Goal: Task Accomplishment & Management: Complete application form

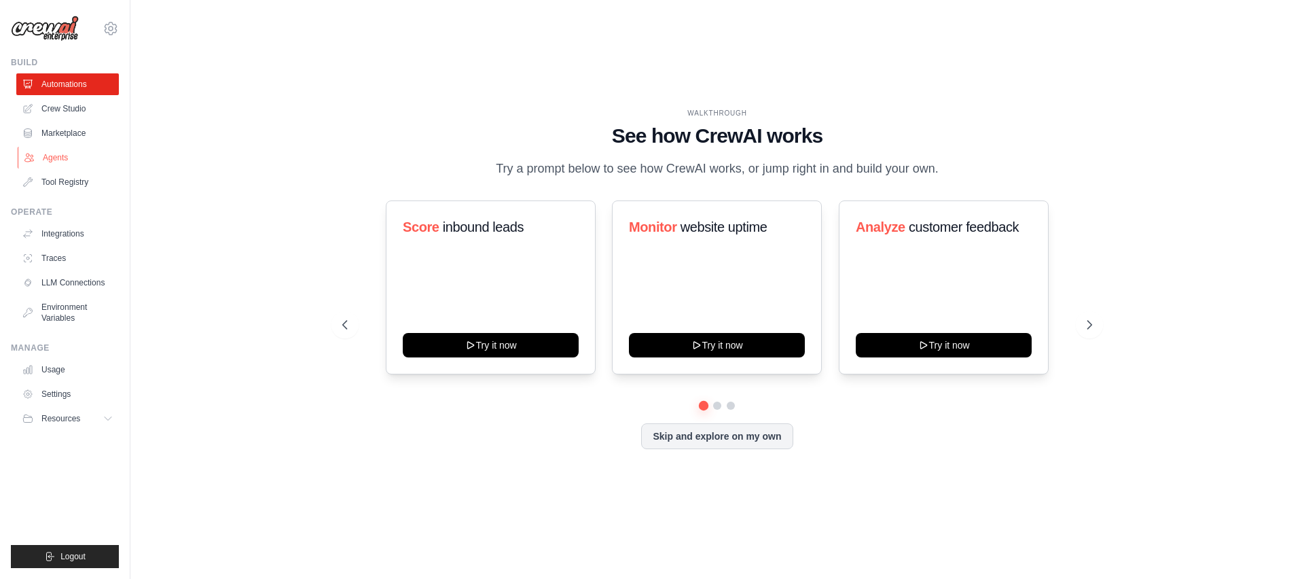
click at [47, 157] on link "Agents" at bounding box center [69, 158] width 103 height 22
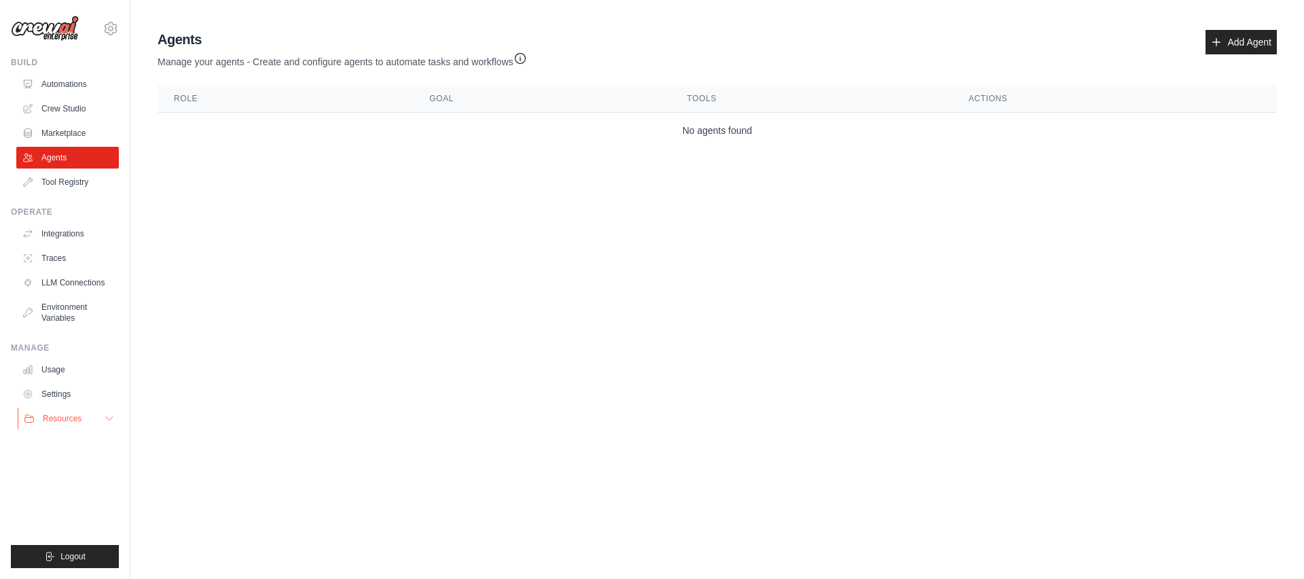
click at [65, 422] on span "Resources" at bounding box center [62, 418] width 39 height 11
click at [72, 395] on link "Settings" at bounding box center [69, 394] width 103 height 22
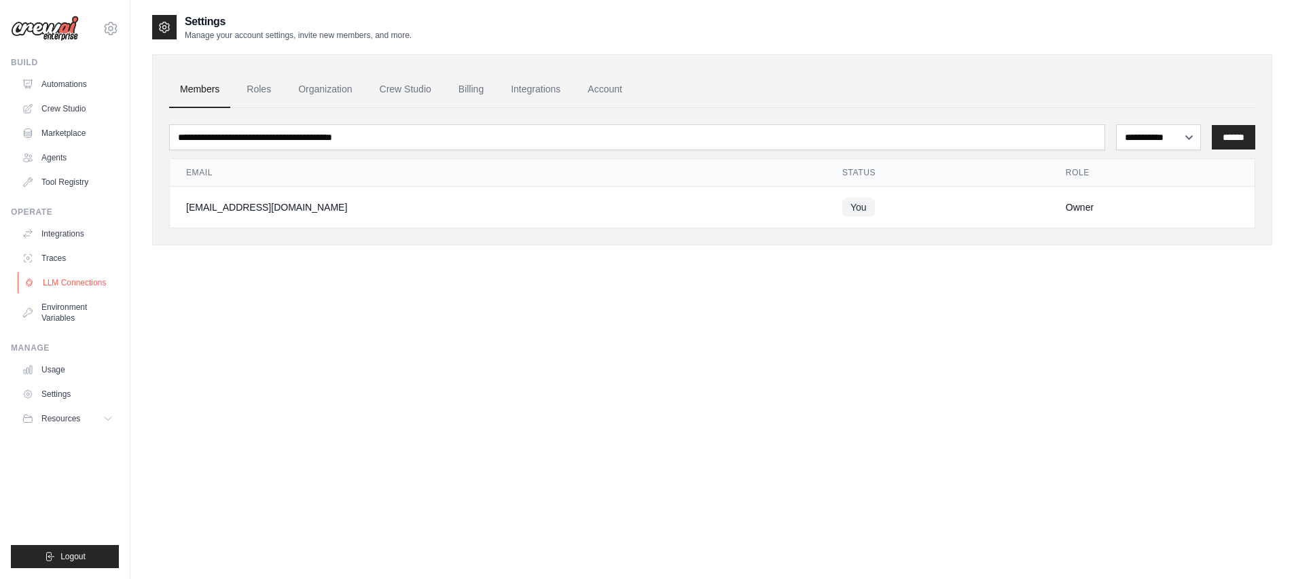
click at [97, 281] on link "LLM Connections" at bounding box center [69, 283] width 103 height 22
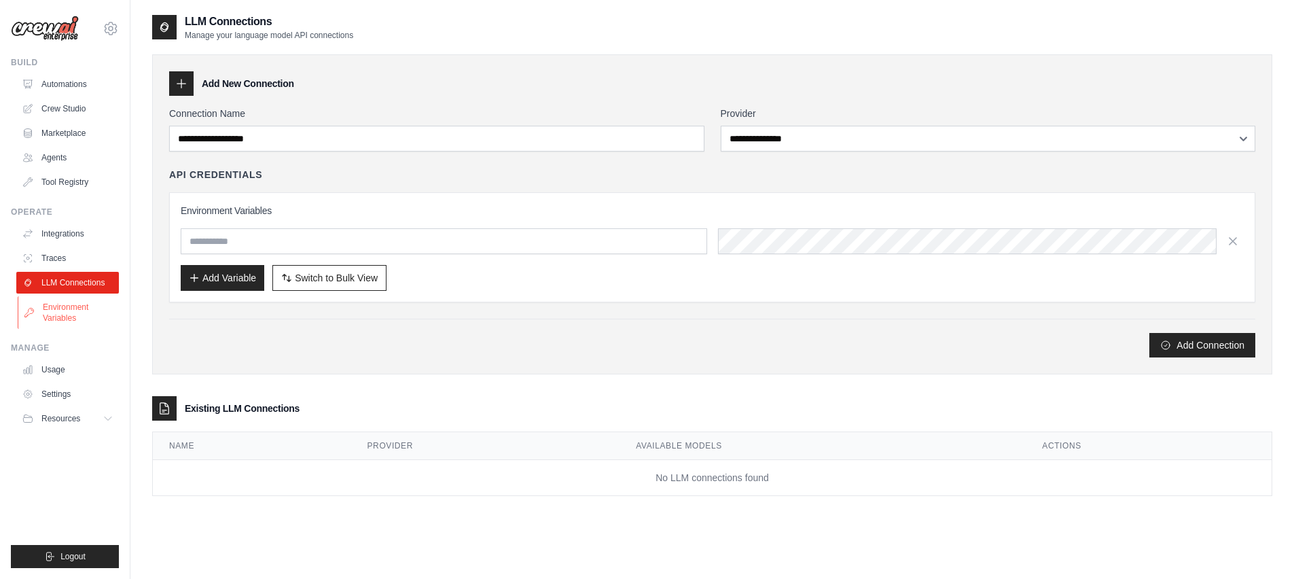
click at [89, 297] on link "Environment Variables" at bounding box center [69, 312] width 103 height 33
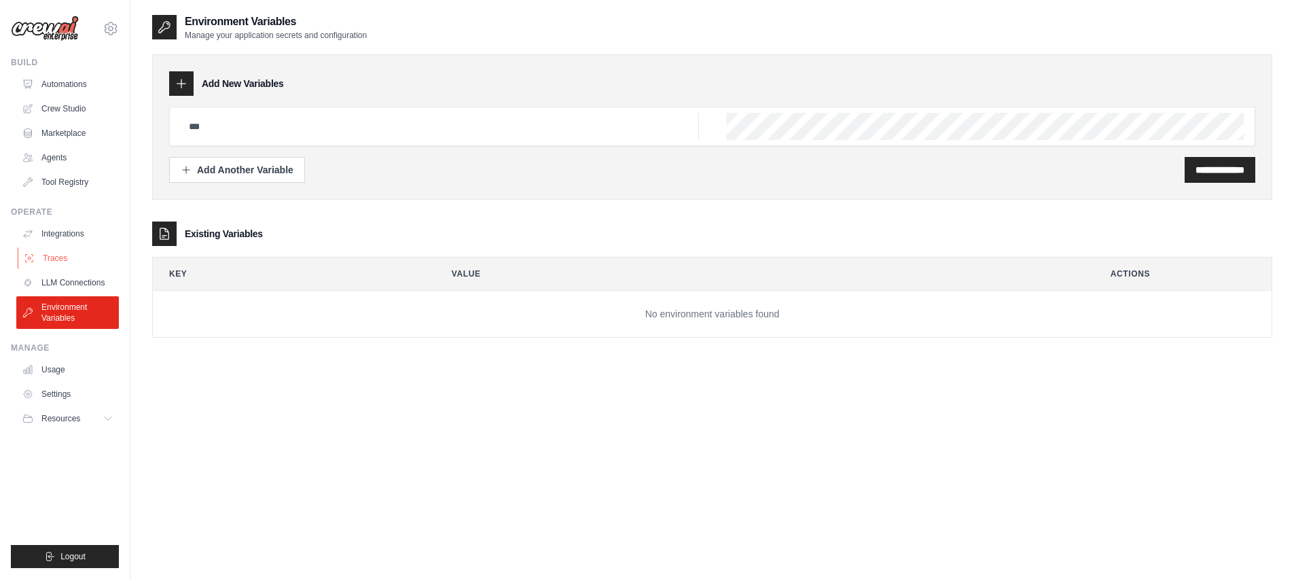
click at [92, 259] on link "Traces" at bounding box center [69, 258] width 103 height 22
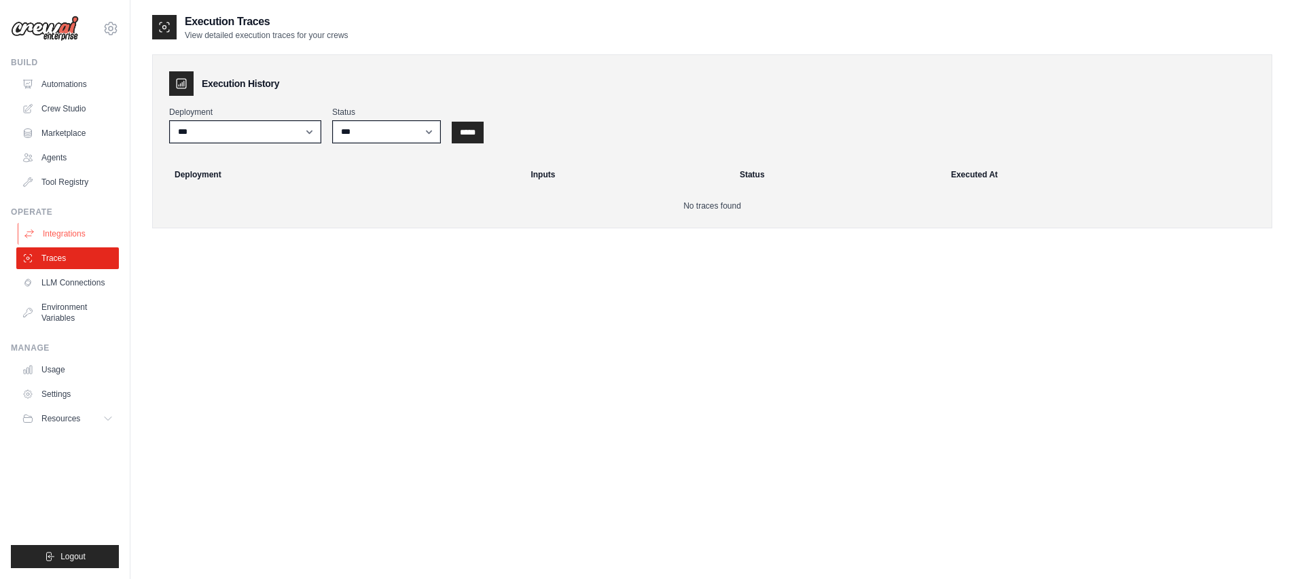
click at [84, 236] on link "Integrations" at bounding box center [69, 234] width 103 height 22
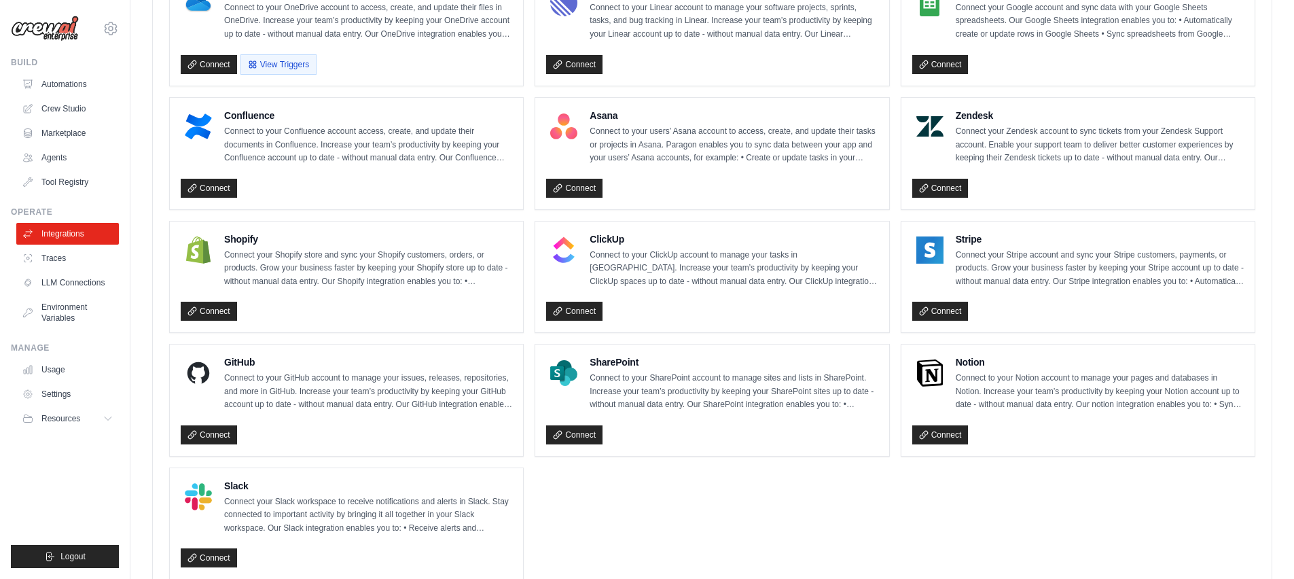
scroll to position [853, 0]
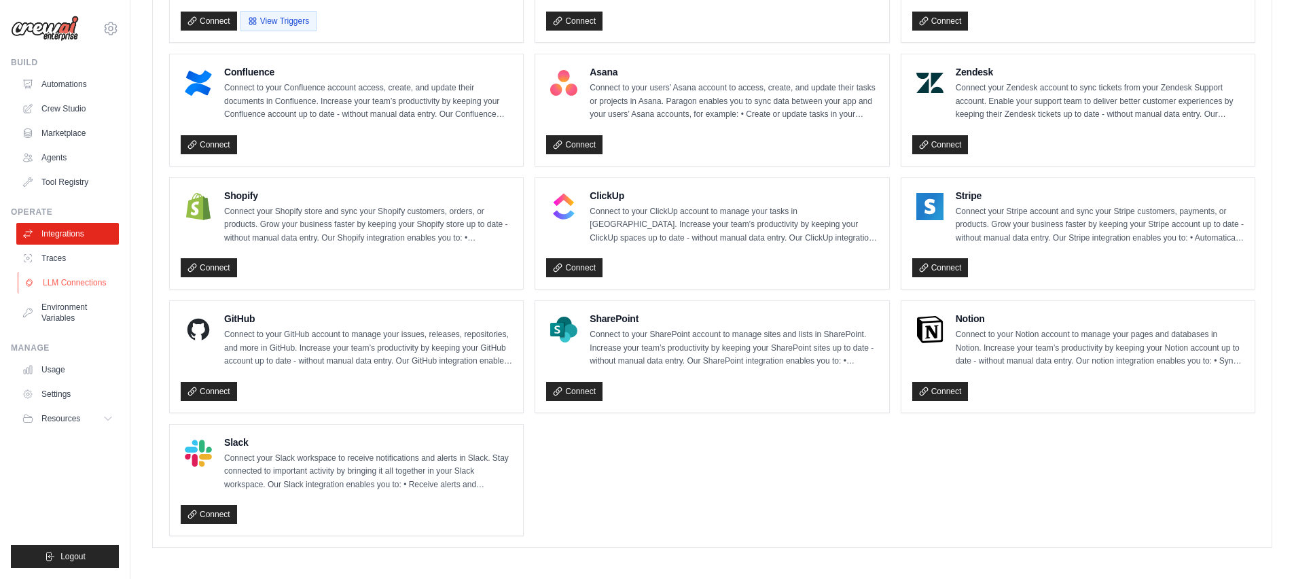
click at [66, 278] on link "LLM Connections" at bounding box center [69, 283] width 103 height 22
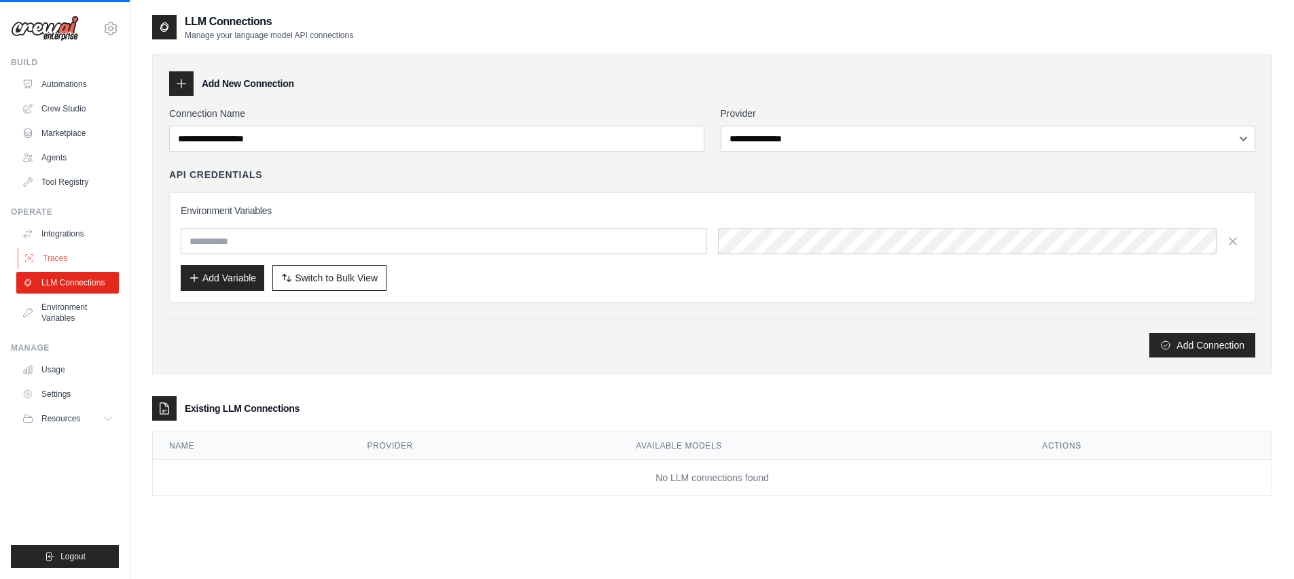
click at [70, 266] on link "Traces" at bounding box center [69, 258] width 103 height 22
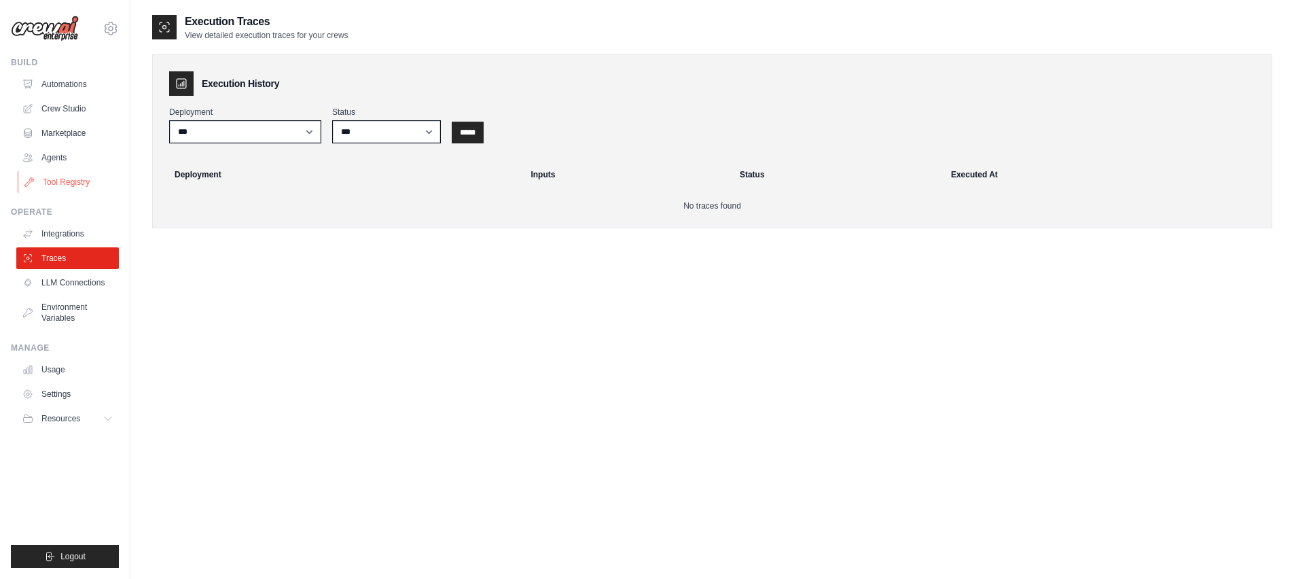
click at [79, 176] on link "Tool Registry" at bounding box center [69, 182] width 103 height 22
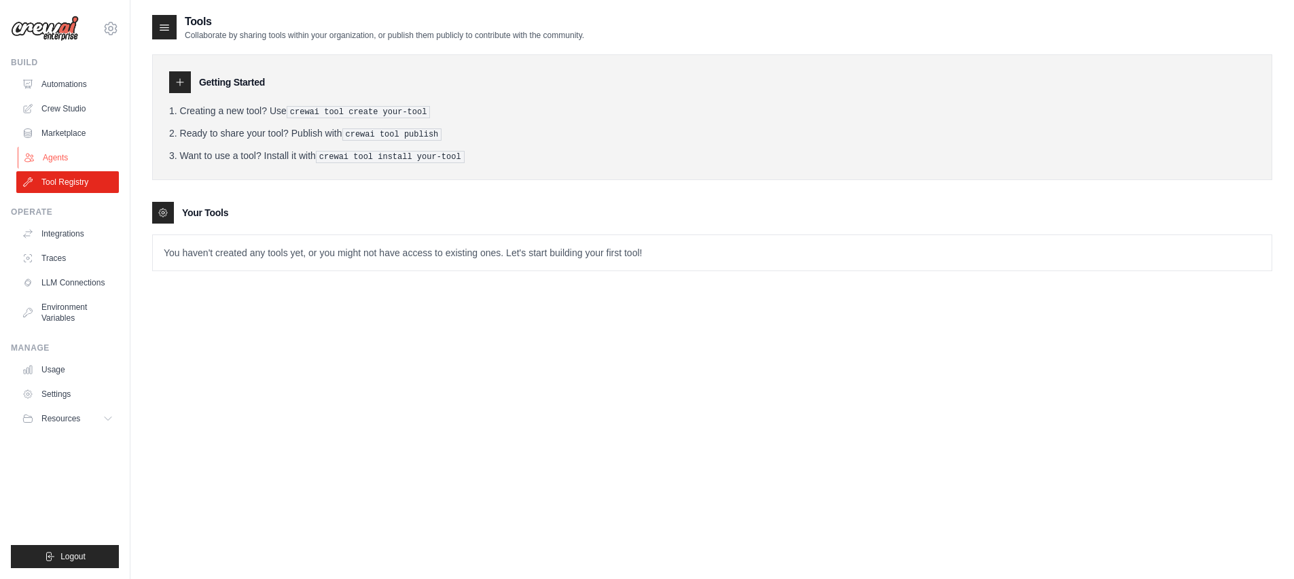
click at [85, 153] on link "Agents" at bounding box center [69, 158] width 103 height 22
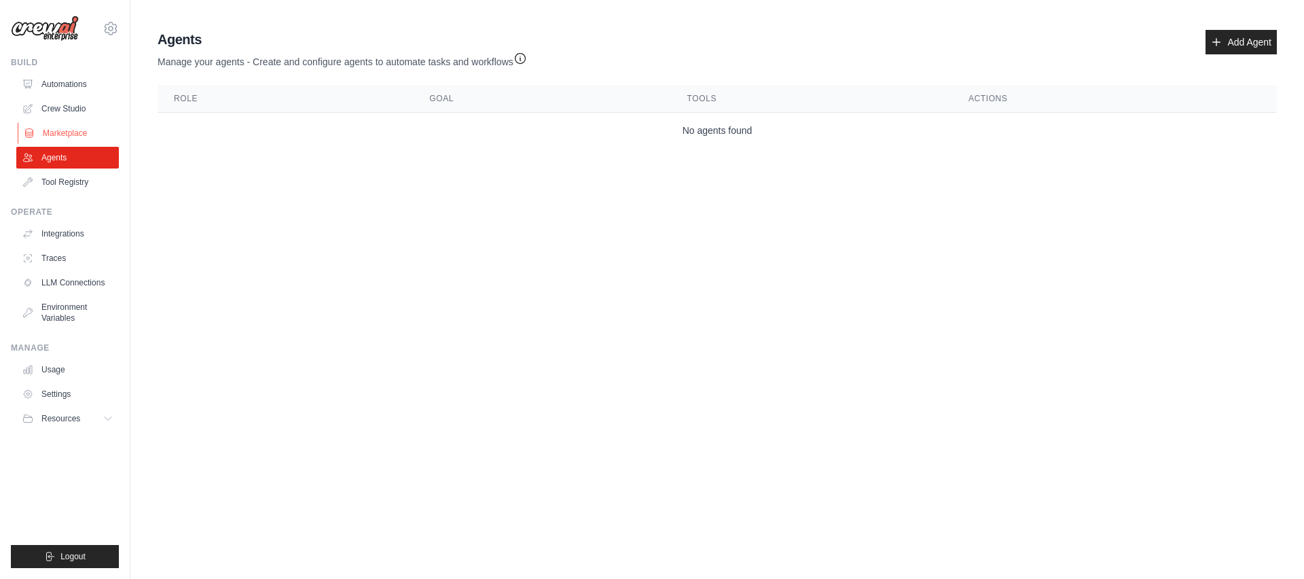
click at [90, 134] on link "Marketplace" at bounding box center [69, 133] width 103 height 22
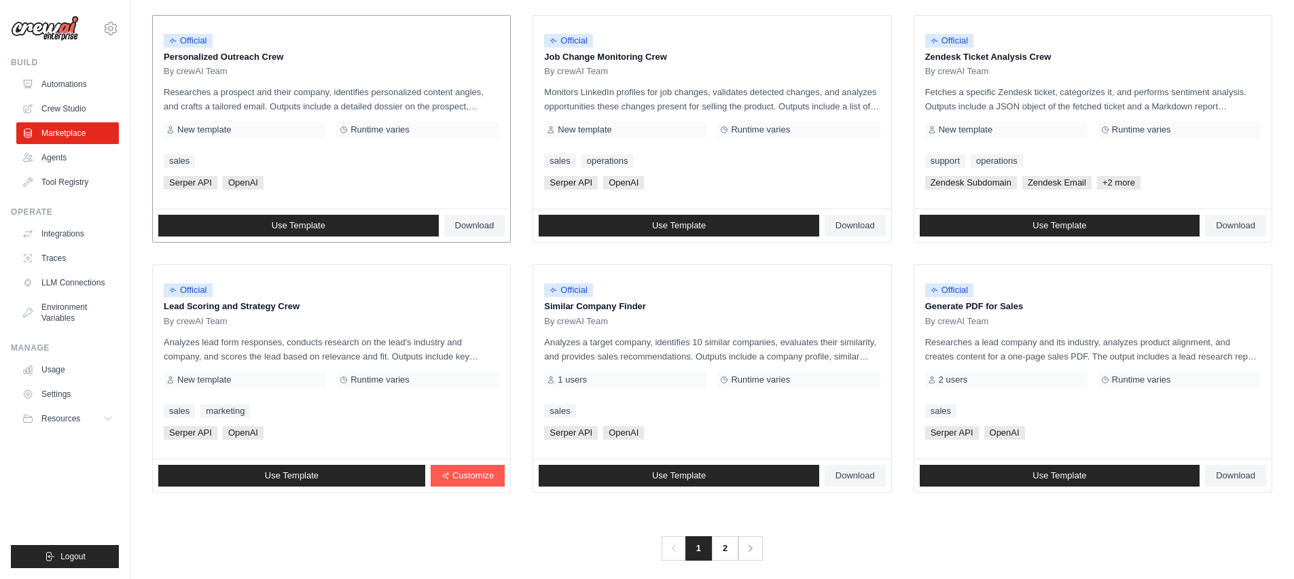
scroll to position [680, 0]
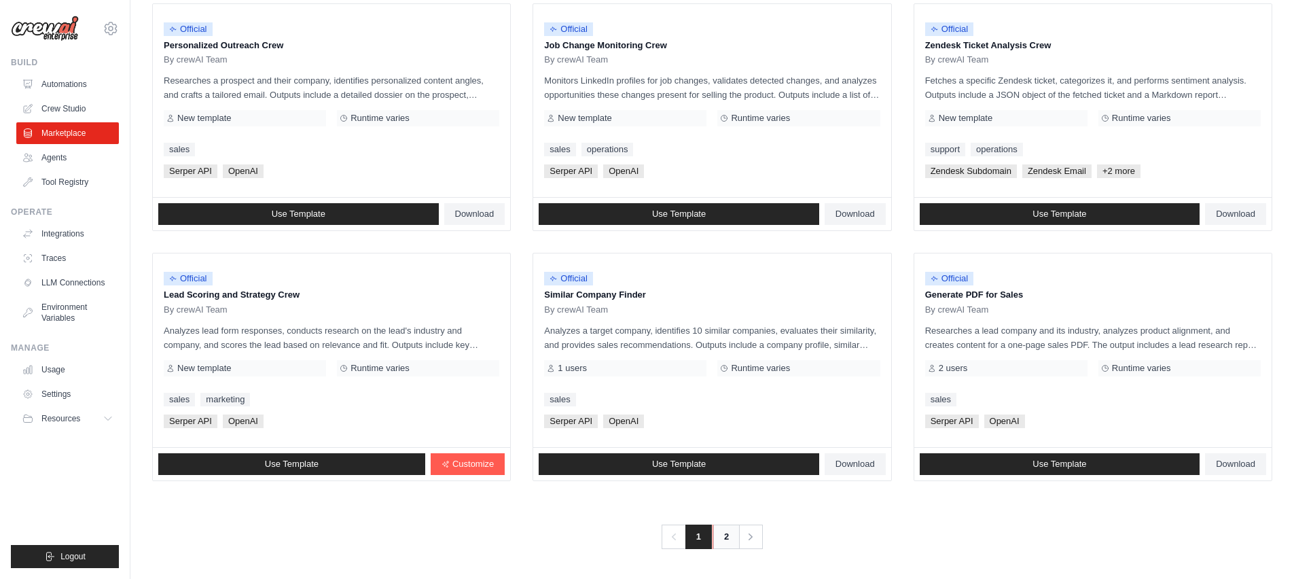
click at [725, 534] on link "2" at bounding box center [725, 536] width 27 height 24
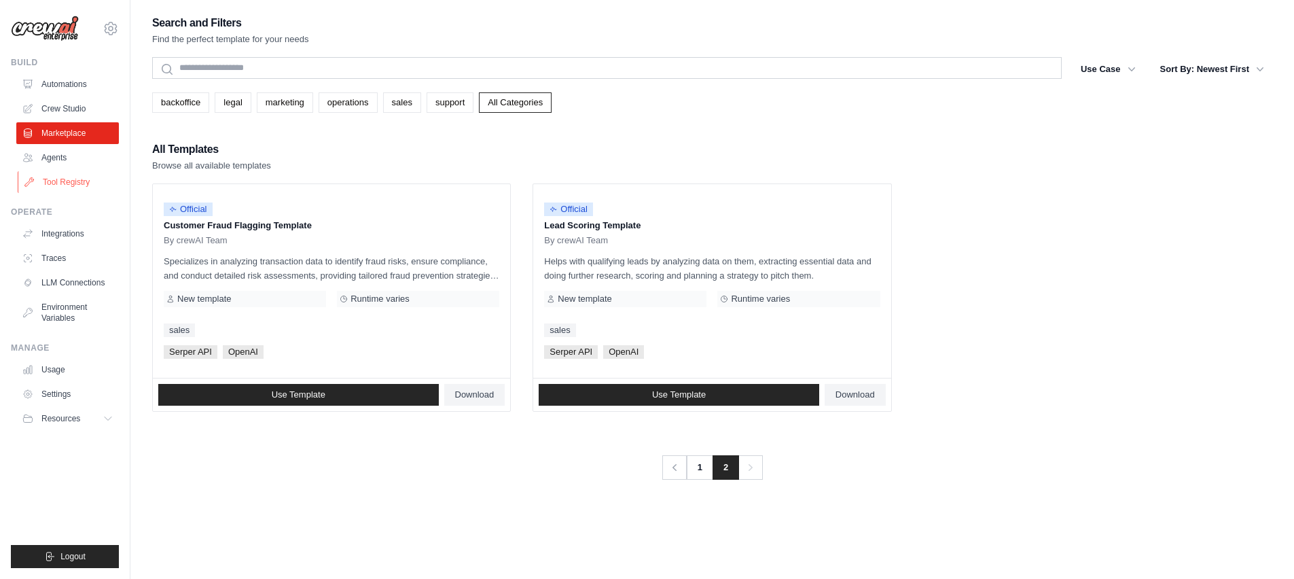
click at [79, 179] on link "Tool Registry" at bounding box center [69, 182] width 103 height 22
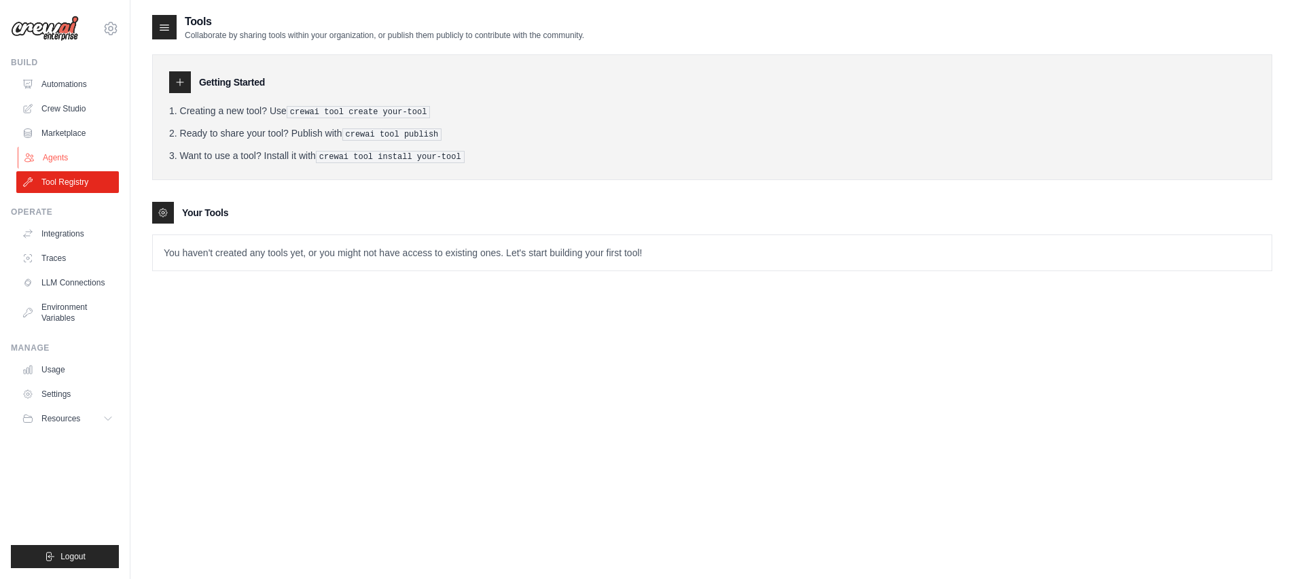
click at [81, 155] on link "Agents" at bounding box center [69, 158] width 103 height 22
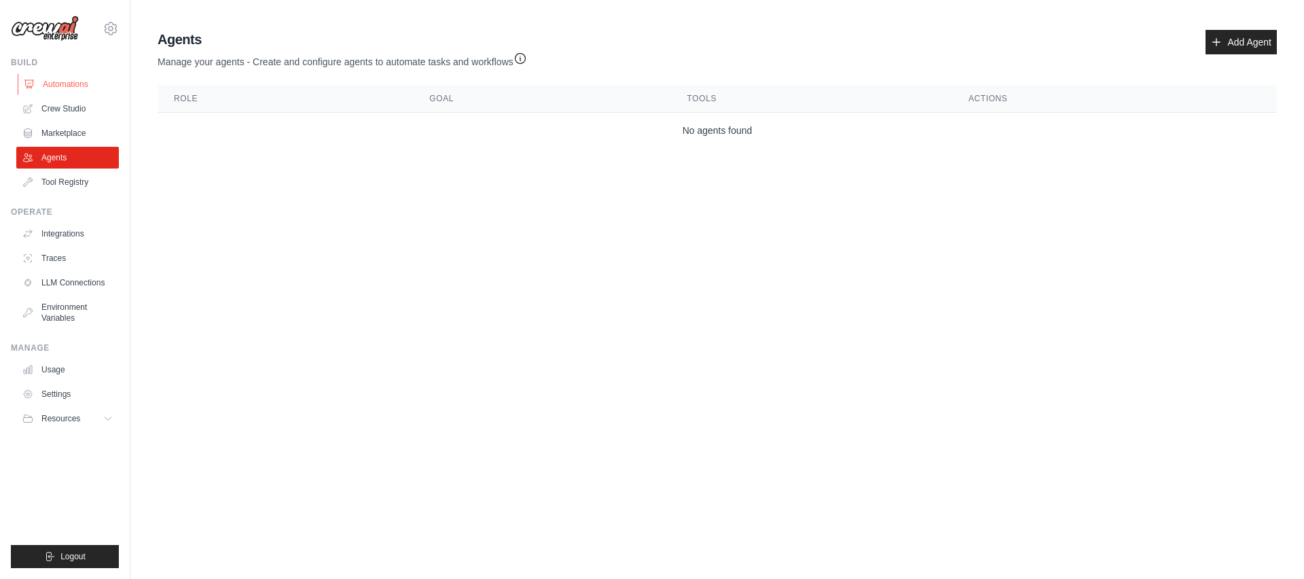
click at [96, 92] on link "Automations" at bounding box center [69, 84] width 103 height 22
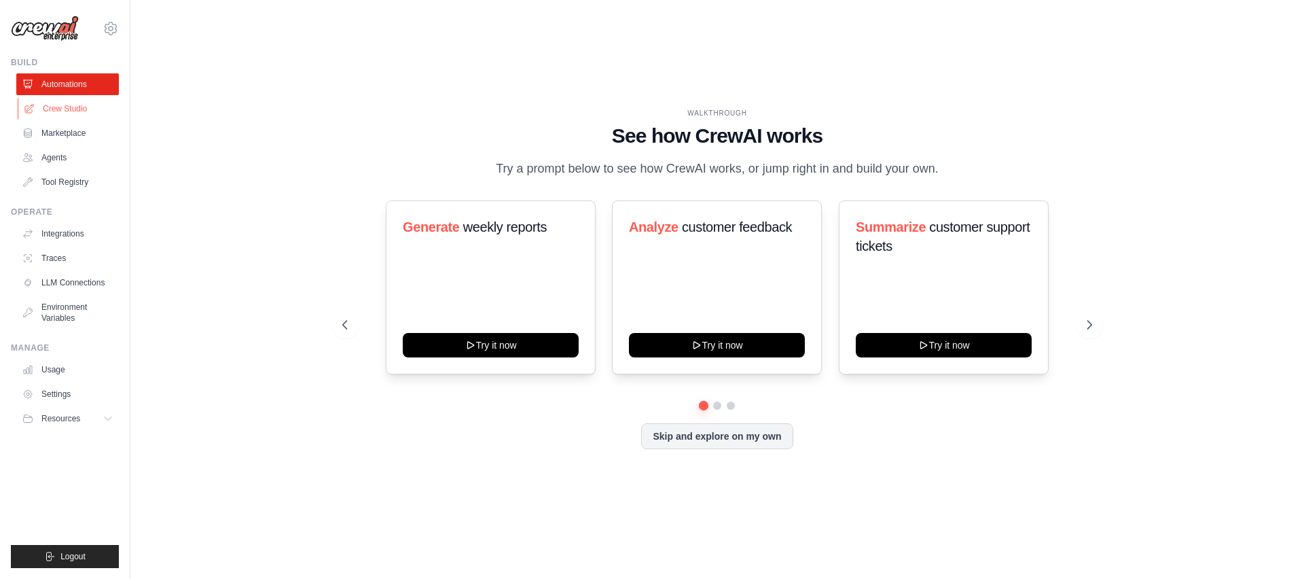
click at [81, 108] on link "Crew Studio" at bounding box center [69, 109] width 103 height 22
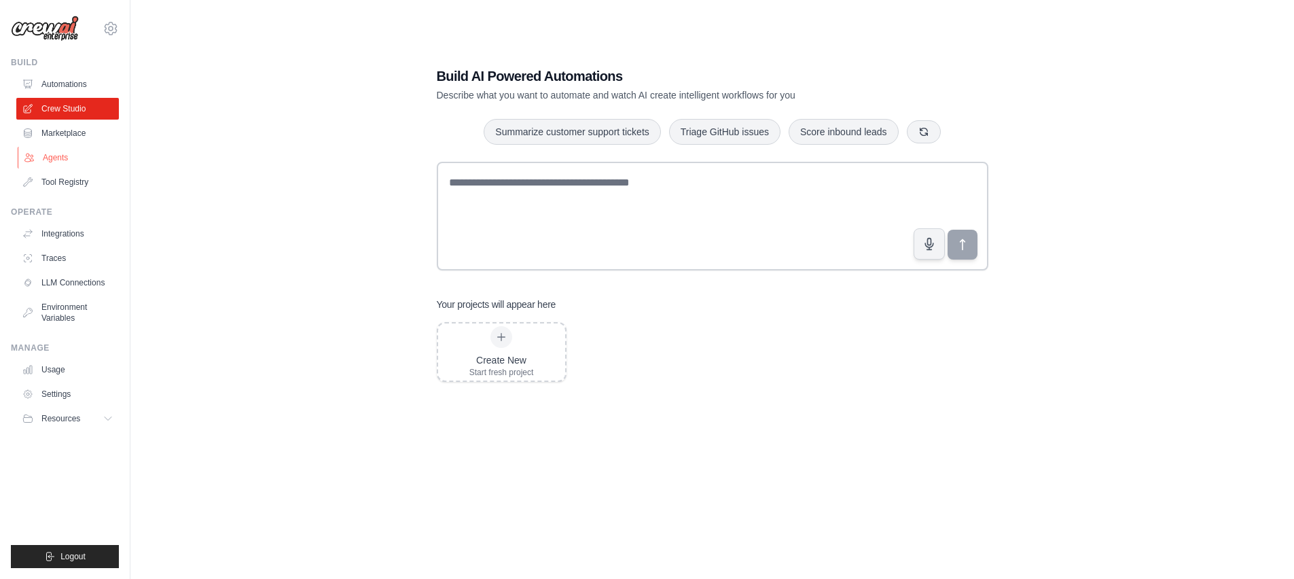
click at [73, 161] on link "Agents" at bounding box center [69, 158] width 103 height 22
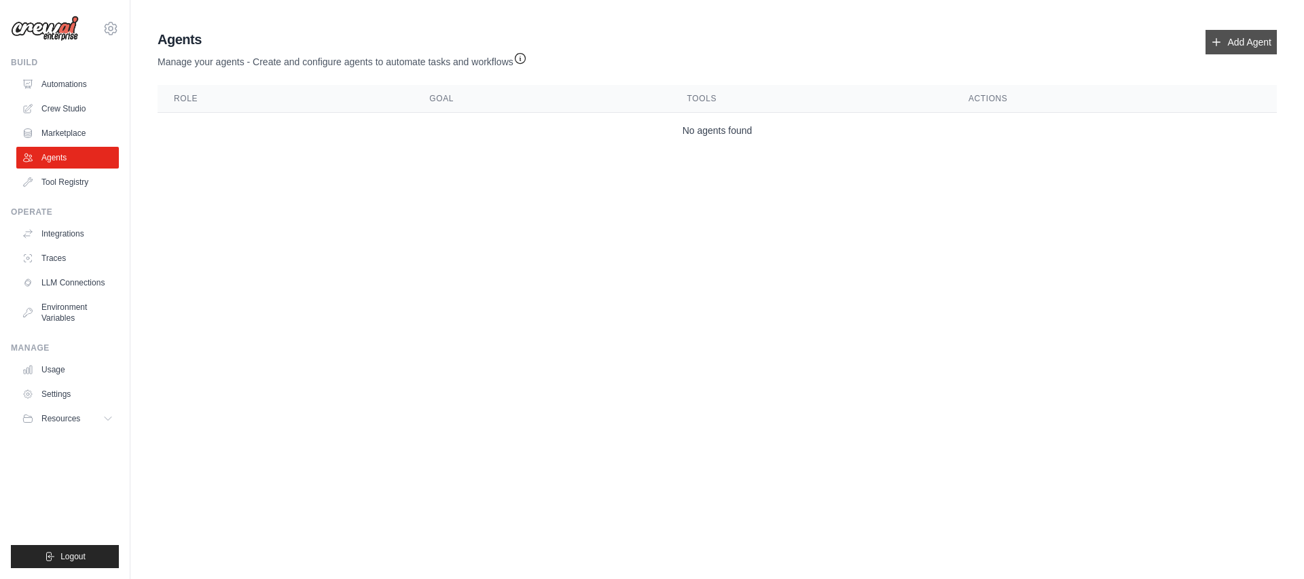
click at [1220, 51] on link "Add Agent" at bounding box center [1240, 42] width 71 height 24
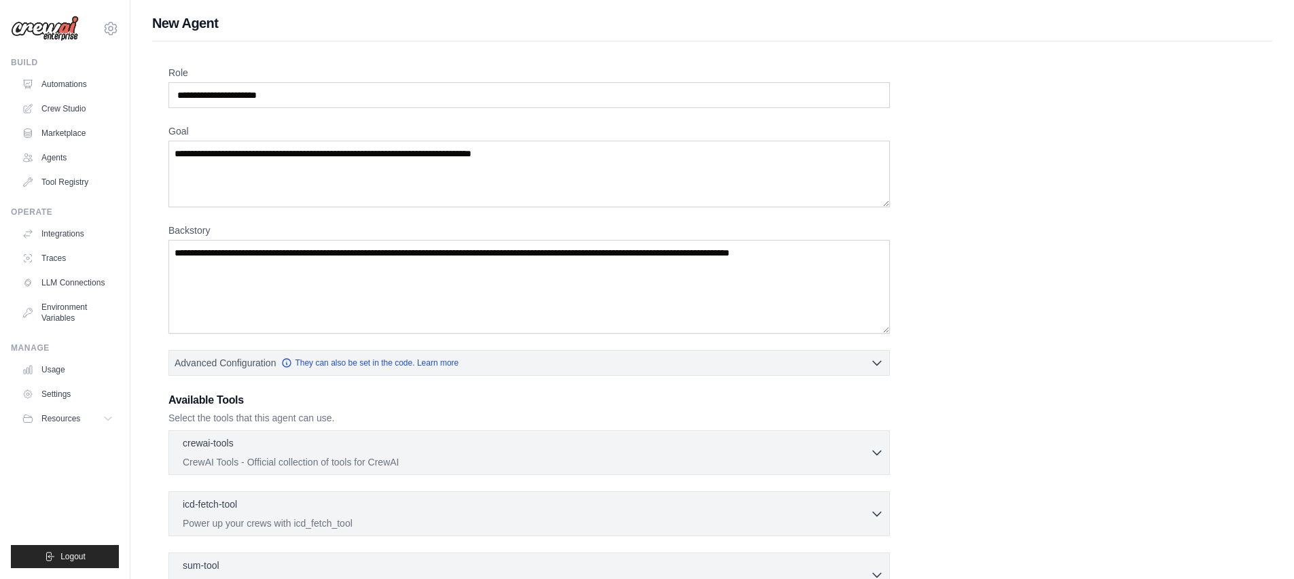
scroll to position [163, 0]
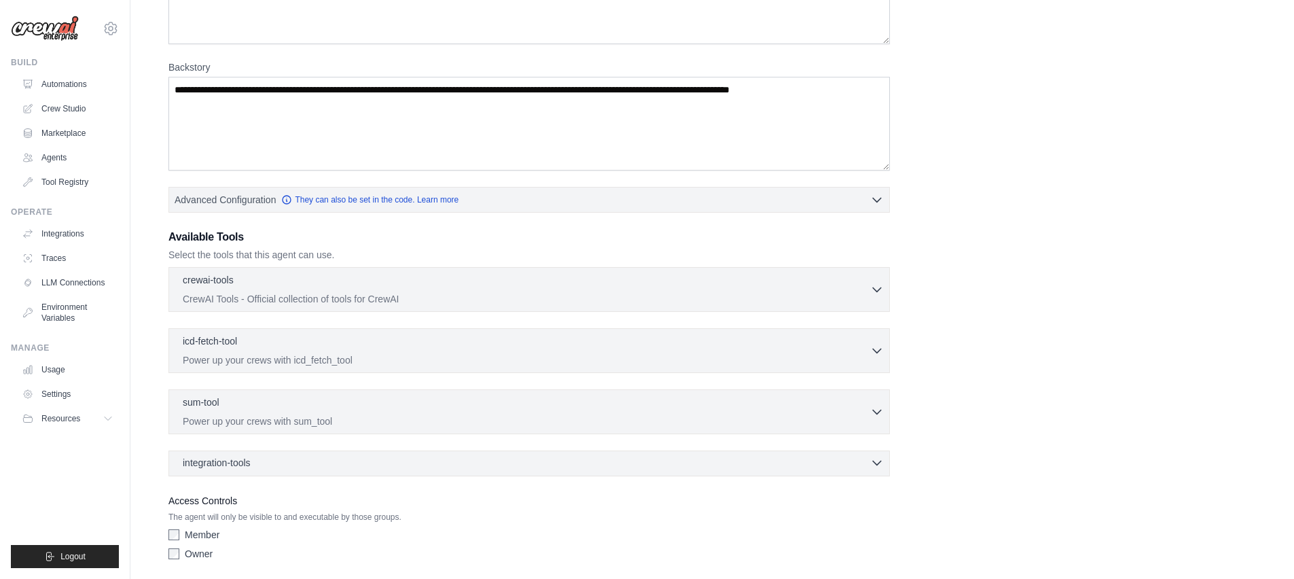
click at [274, 464] on div "integration-tools 0 selected" at bounding box center [533, 463] width 701 height 14
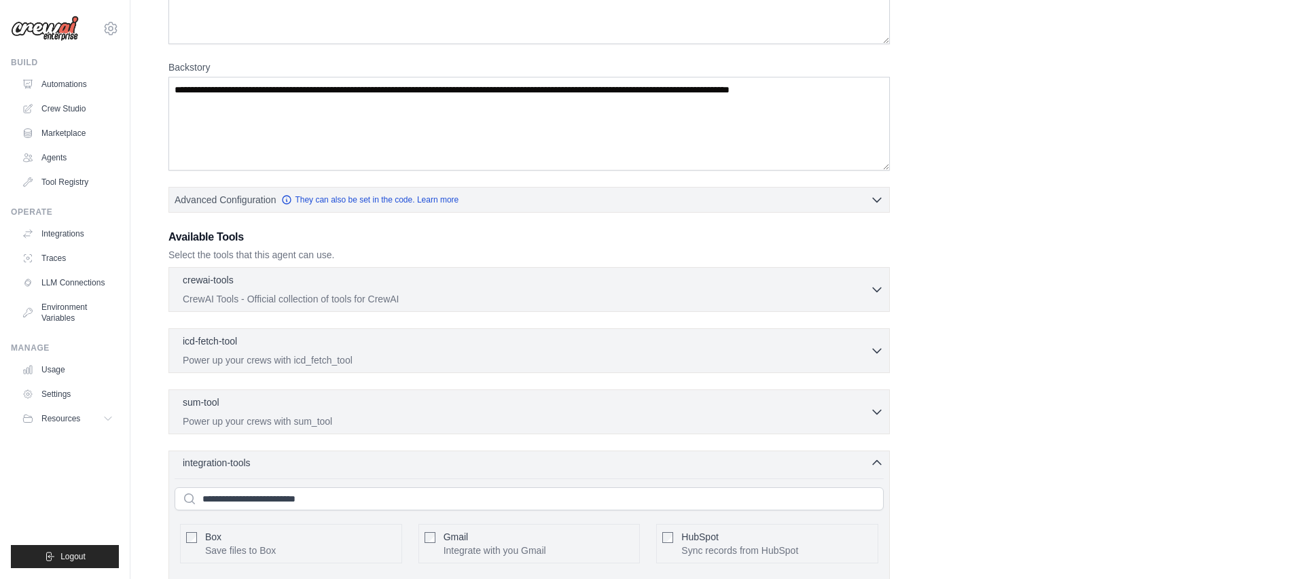
click at [281, 462] on div "integration-tools 0 selected" at bounding box center [533, 463] width 701 height 14
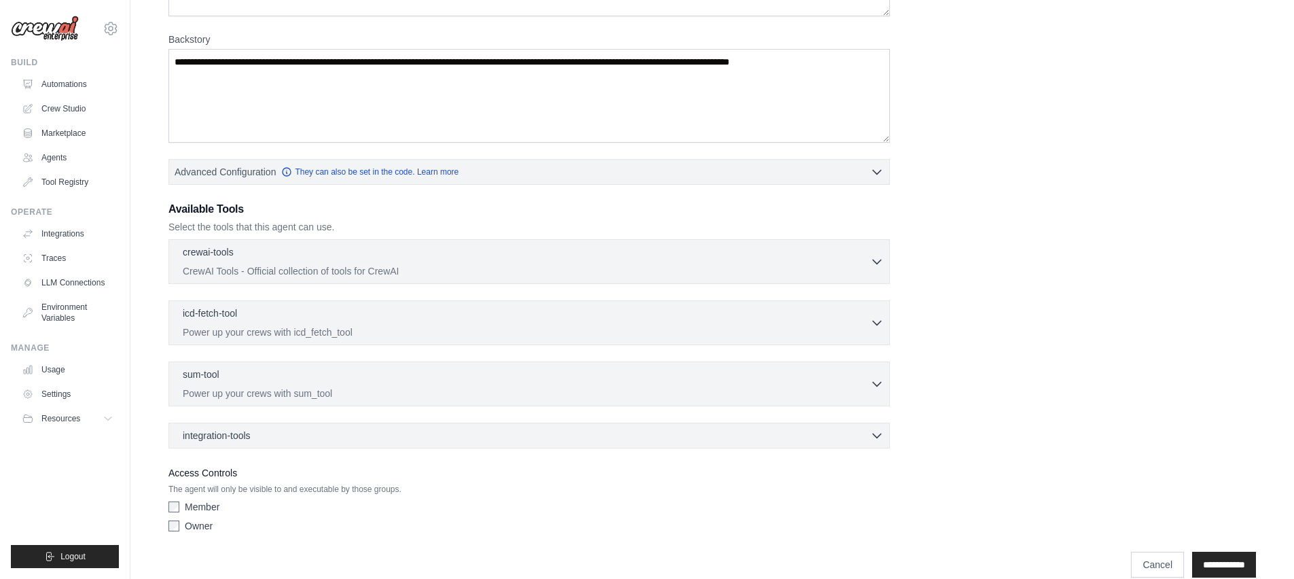
scroll to position [211, 0]
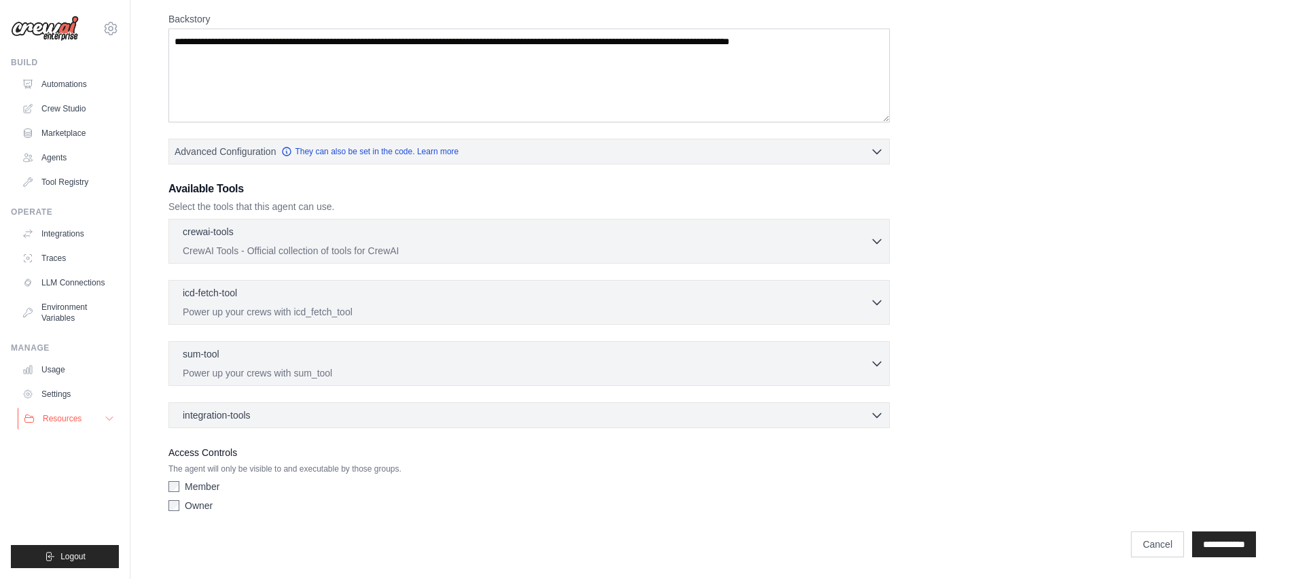
click at [103, 420] on button "Resources" at bounding box center [69, 418] width 103 height 22
click at [92, 421] on button "Resources" at bounding box center [69, 418] width 103 height 22
click at [1227, 547] on input "**********" at bounding box center [1224, 544] width 64 height 26
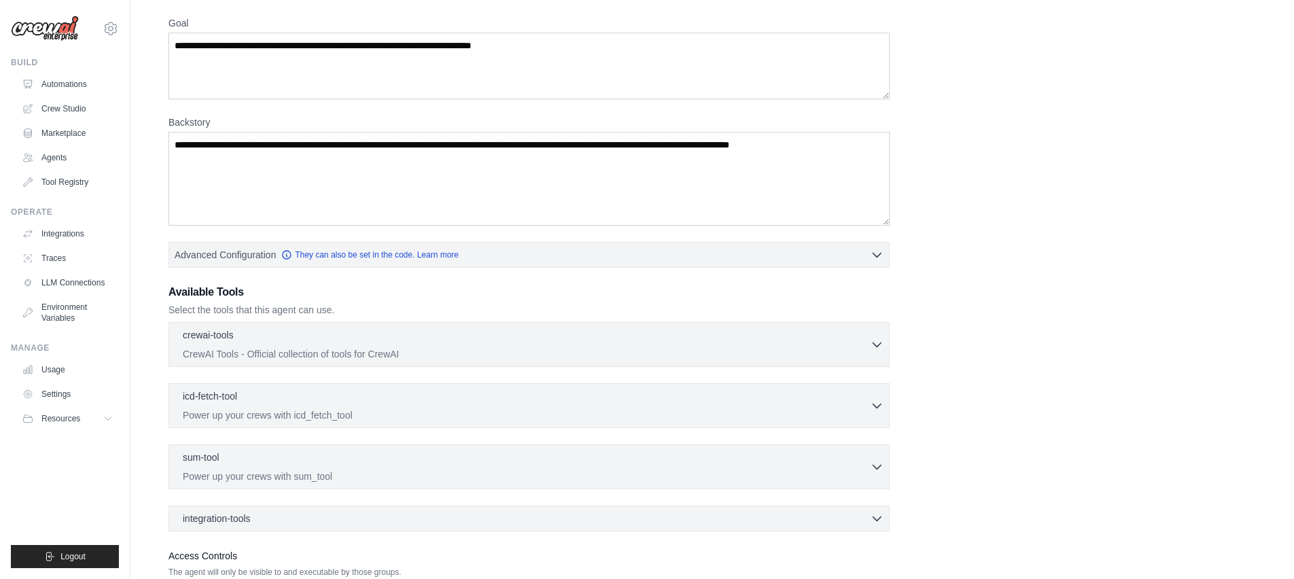
scroll to position [0, 0]
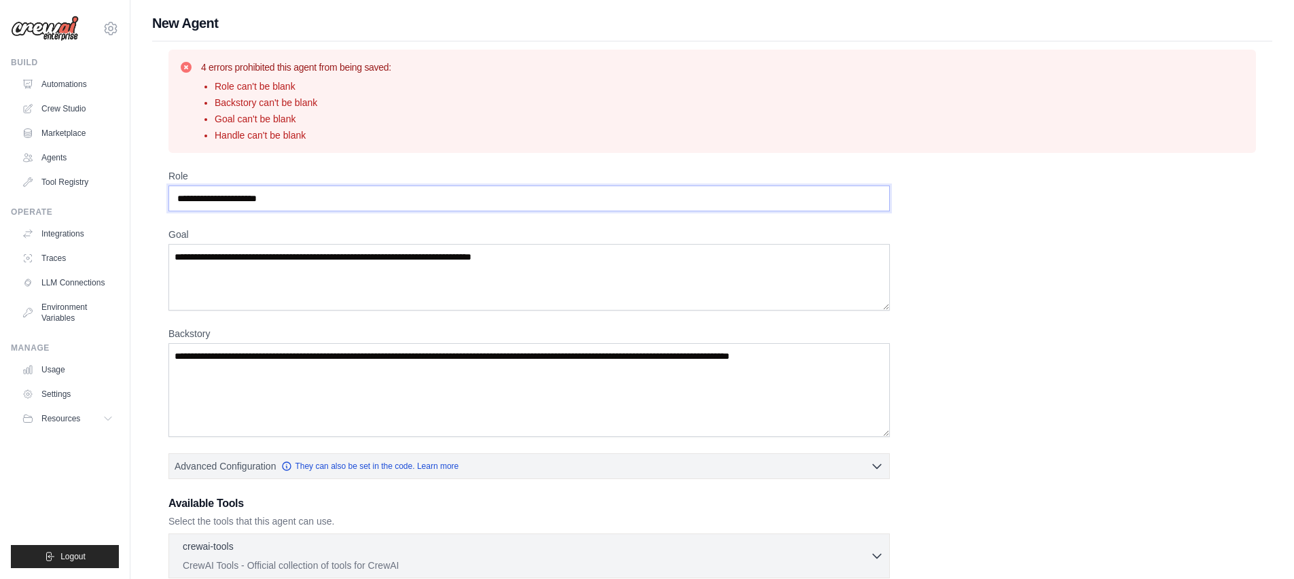
click at [431, 200] on input "Role" at bounding box center [528, 198] width 721 height 26
drag, startPoint x: 437, startPoint y: 204, endPoint x: 622, endPoint y: 204, distance: 184.7
click at [622, 204] on input "Role" at bounding box center [528, 198] width 721 height 26
drag, startPoint x: 310, startPoint y: 205, endPoint x: 208, endPoint y: 197, distance: 101.5
click at [208, 197] on input "Role" at bounding box center [528, 198] width 721 height 26
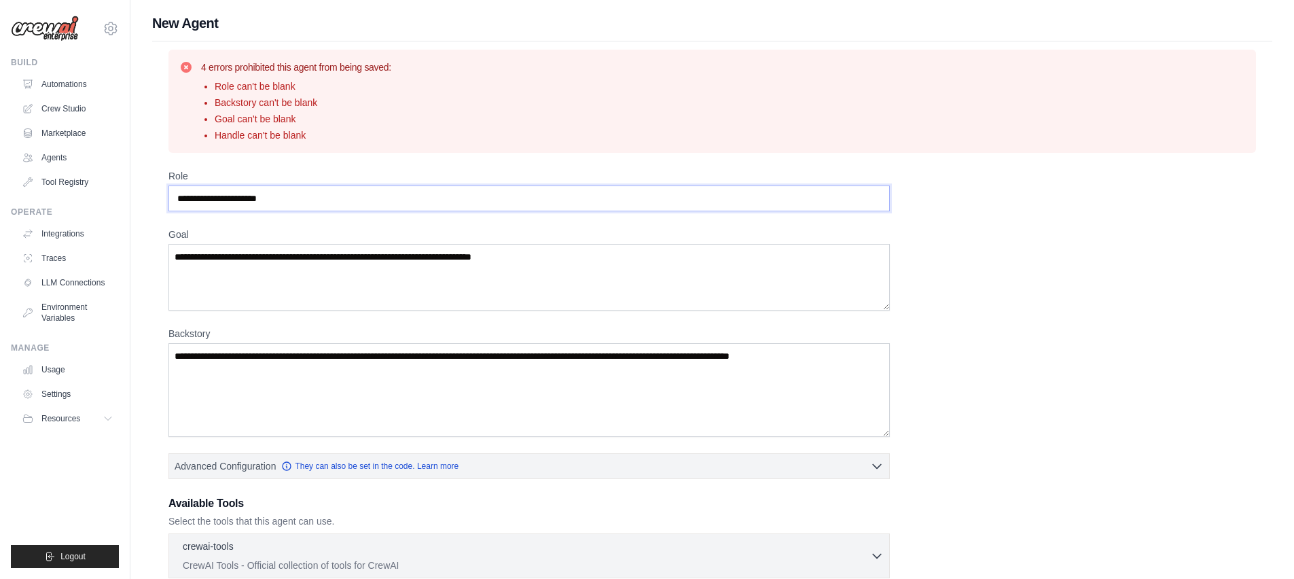
type input "*"
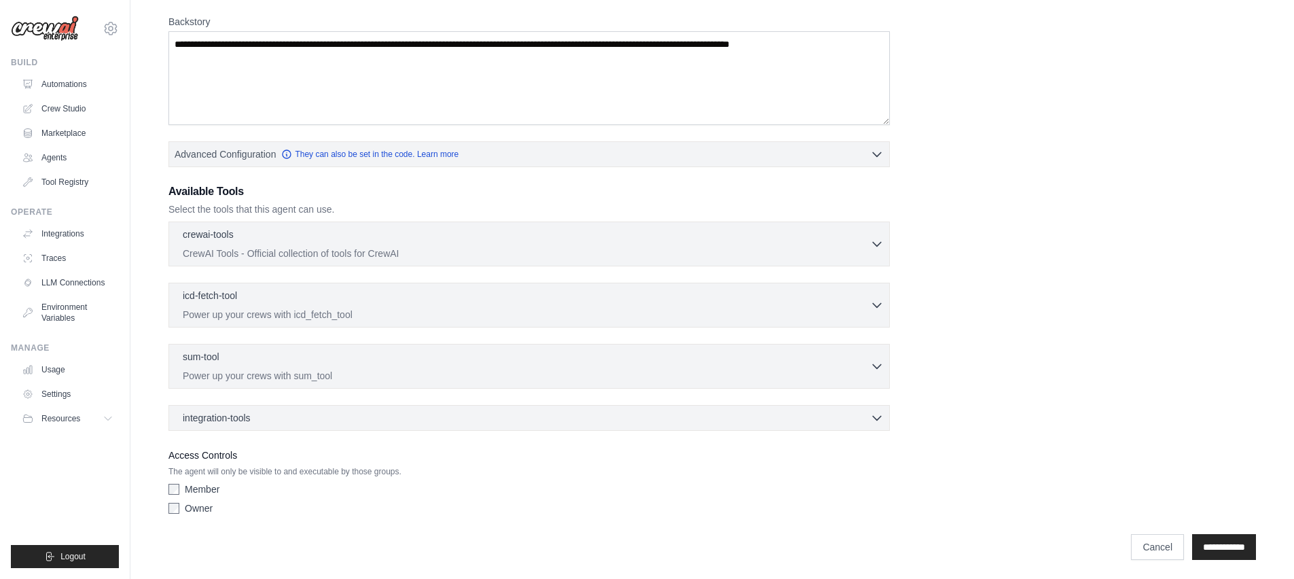
scroll to position [314, 0]
